Goal: Navigation & Orientation: Find specific page/section

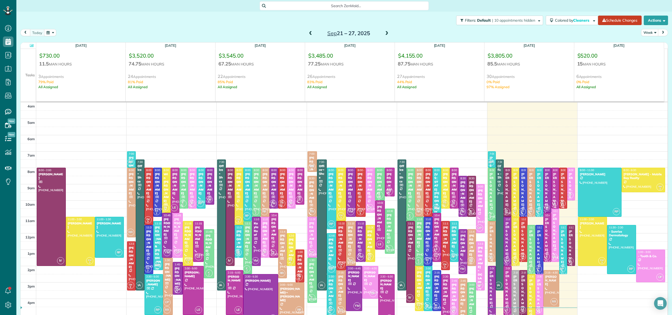
scroll to position [38, 0]
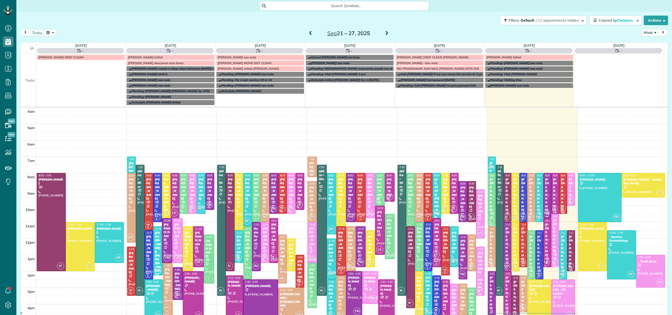
scroll to position [38, 0]
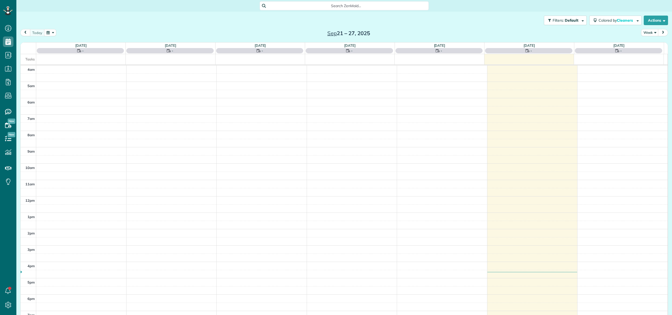
scroll to position [38, 0]
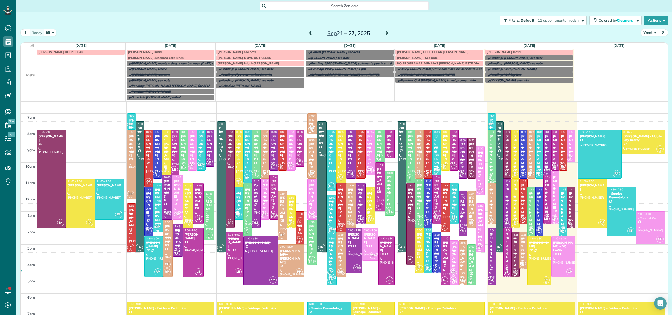
click at [386, 33] on span at bounding box center [387, 33] width 6 height 5
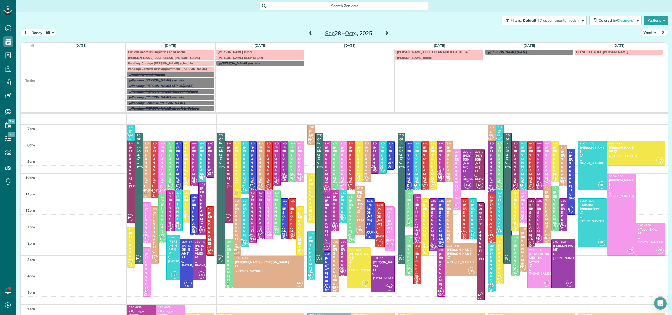
scroll to position [7, 0]
